Goal: Navigation & Orientation: Understand site structure

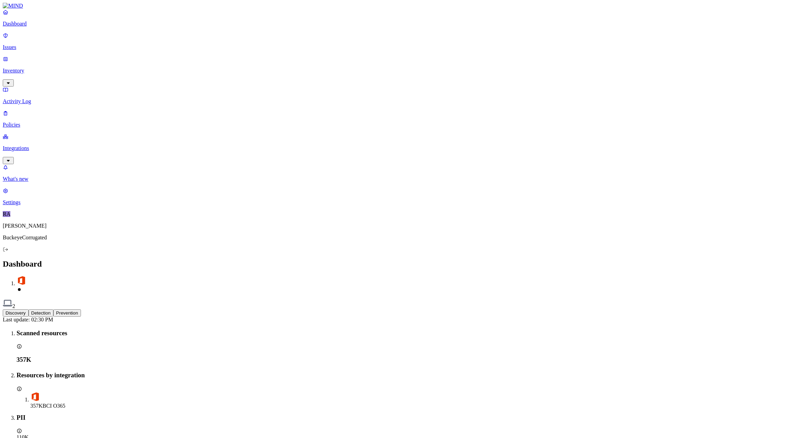
click at [25, 98] on p "Activity Log" at bounding box center [394, 101] width 783 height 6
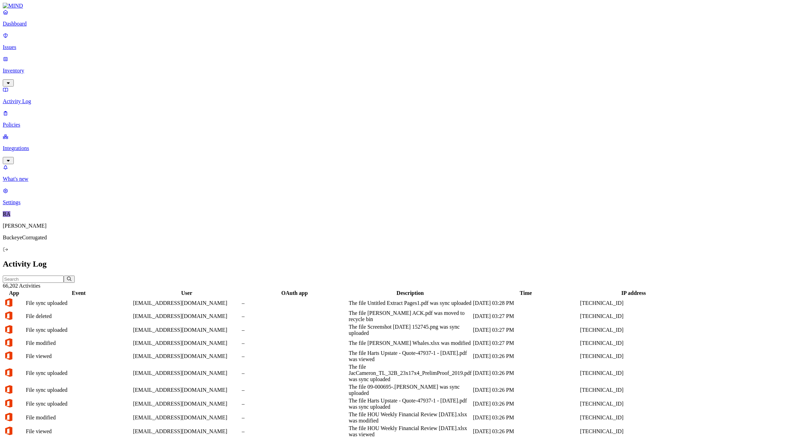
click at [25, 44] on p "Issues" at bounding box center [394, 47] width 783 height 6
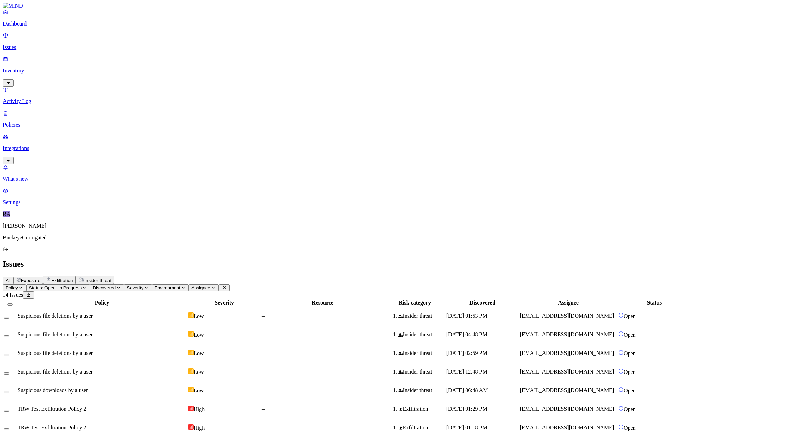
click at [28, 68] on p "Inventory" at bounding box center [394, 71] width 783 height 6
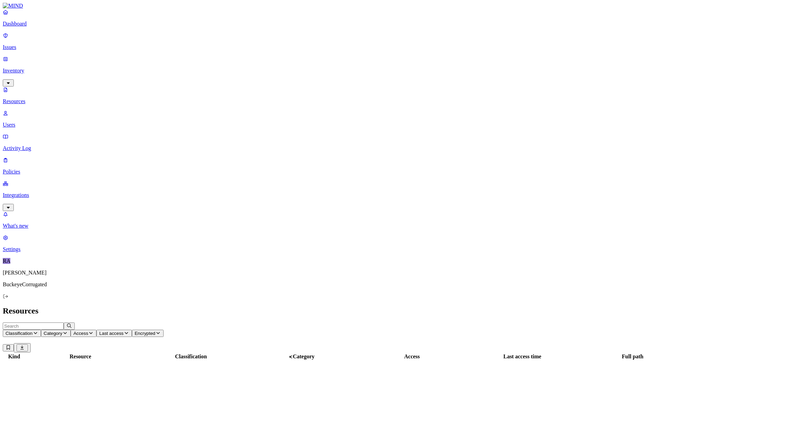
click at [26, 98] on p "Resources" at bounding box center [394, 101] width 783 height 6
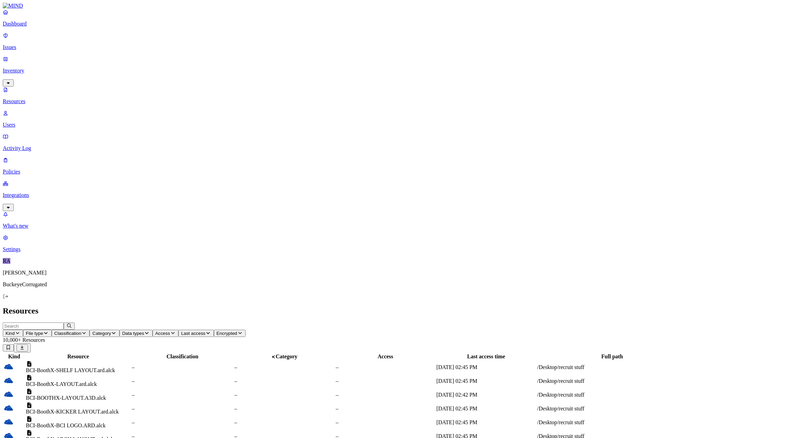
click at [27, 122] on p "Users" at bounding box center [394, 125] width 783 height 6
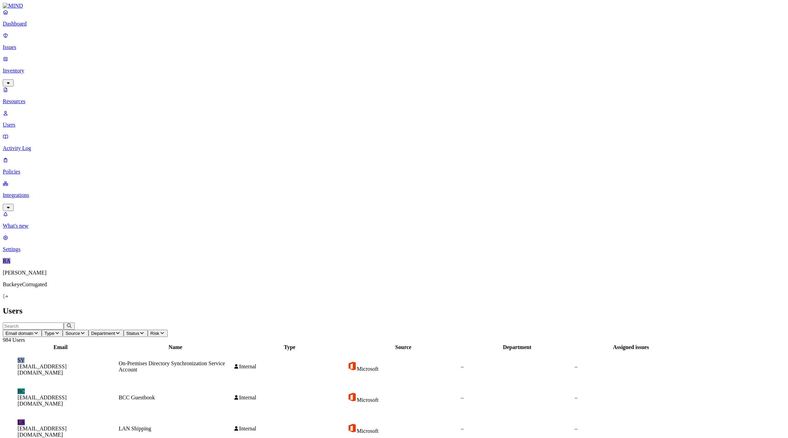
click at [28, 145] on p "Activity Log" at bounding box center [394, 148] width 783 height 6
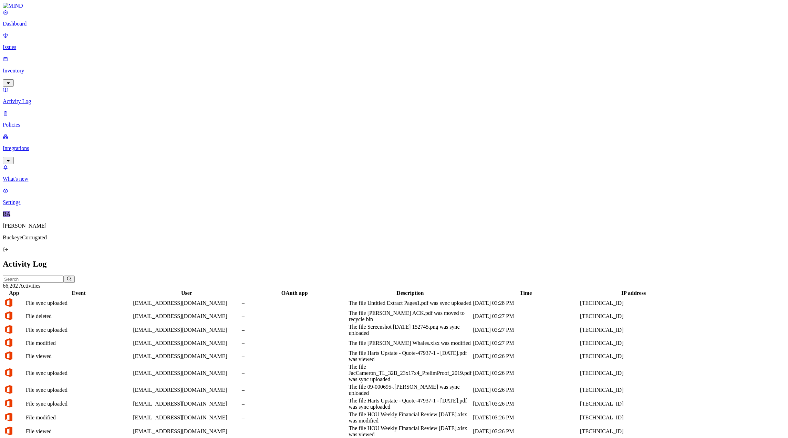
click at [24, 122] on p "Policies" at bounding box center [394, 125] width 783 height 6
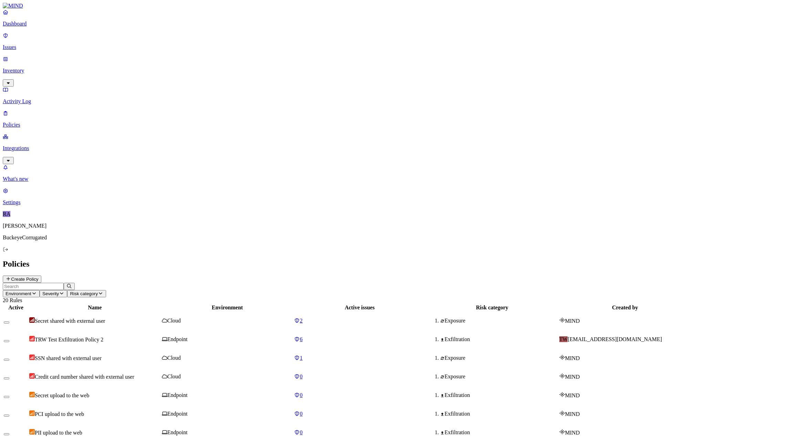
click at [23, 27] on p "Dashboard" at bounding box center [394, 24] width 783 height 6
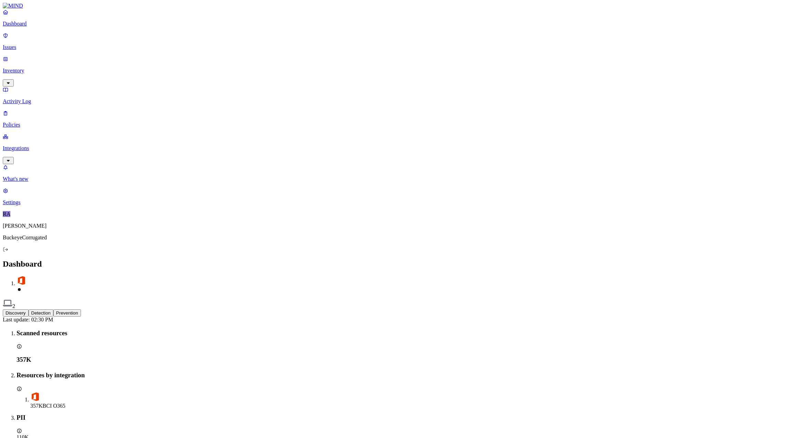
click at [21, 44] on p "Issues" at bounding box center [394, 47] width 783 height 6
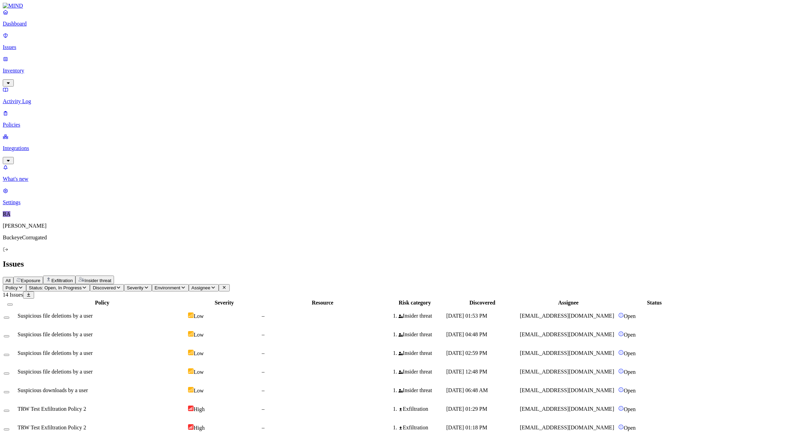
click at [29, 27] on p "Dashboard" at bounding box center [394, 24] width 783 height 6
